Goal: Task Accomplishment & Management: Manage account settings

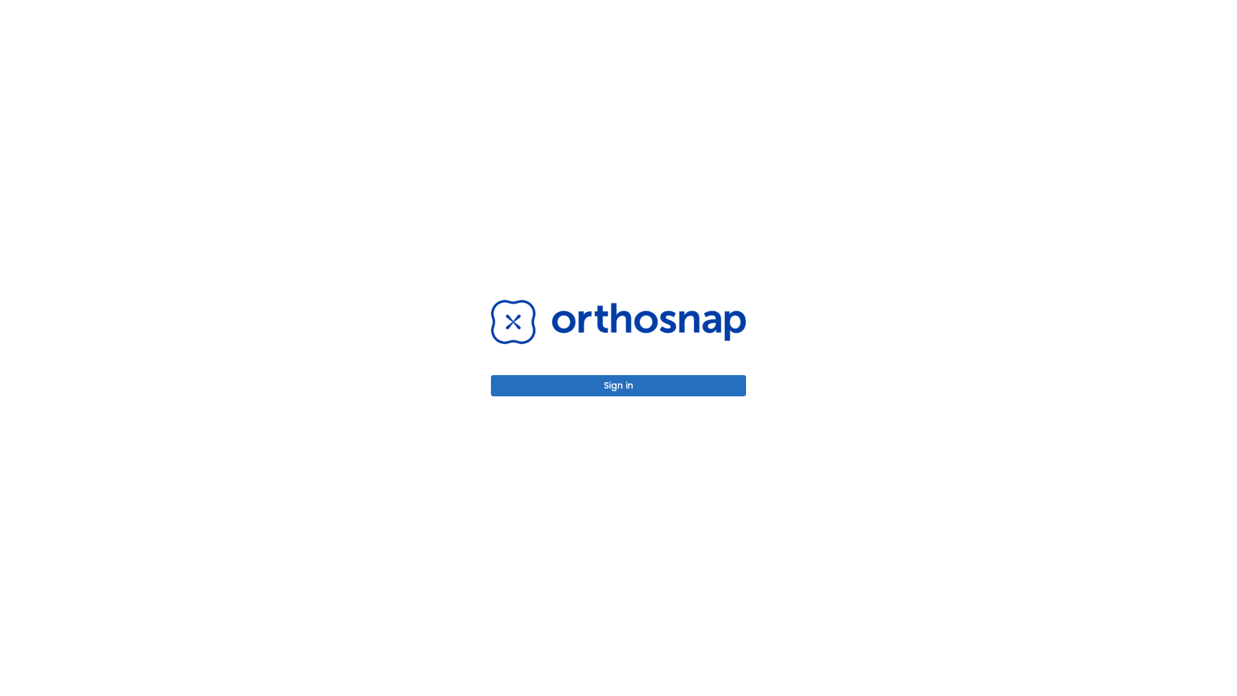
click at [618, 385] on button "Sign in" at bounding box center [618, 385] width 255 height 21
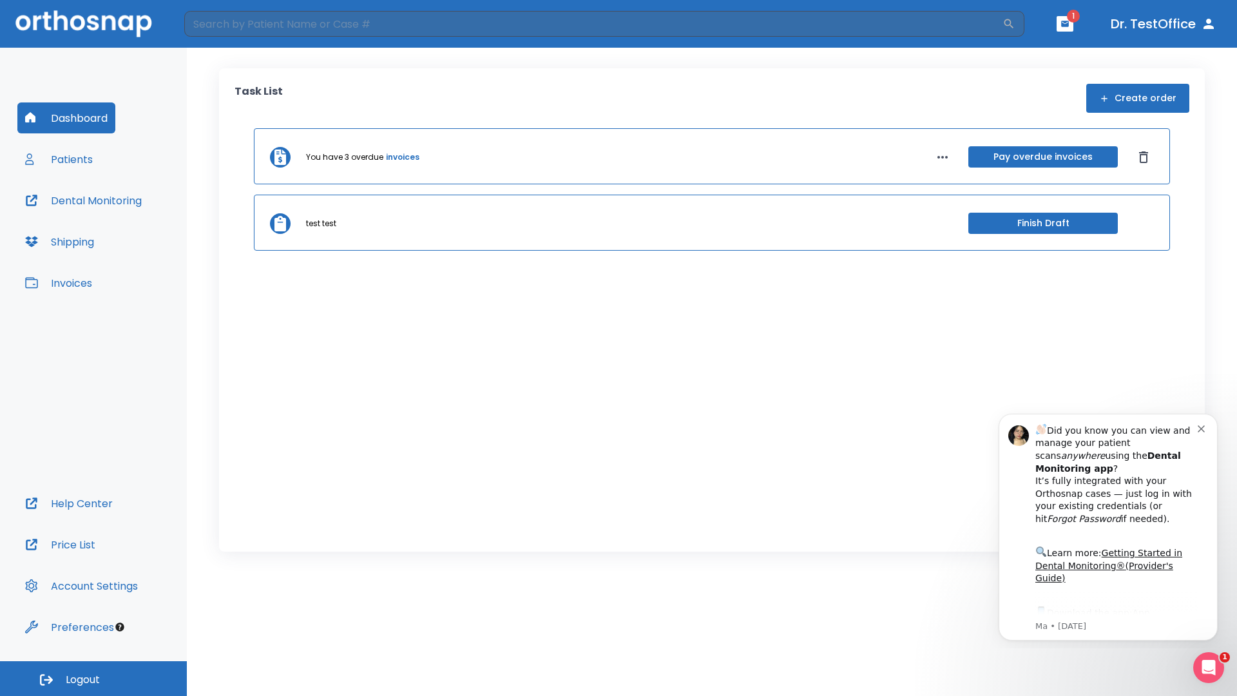
click at [93, 678] on span "Logout" at bounding box center [83, 679] width 34 height 14
